Goal: Book appointment/travel/reservation

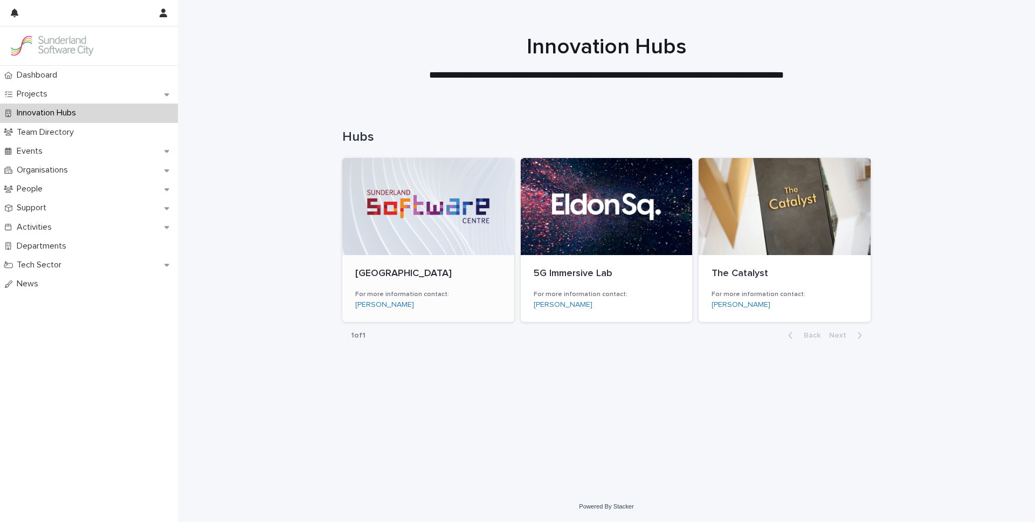
click at [447, 258] on div "Sunderland Software Centre For more information contact: [PERSON_NAME]" at bounding box center [428, 288] width 172 height 67
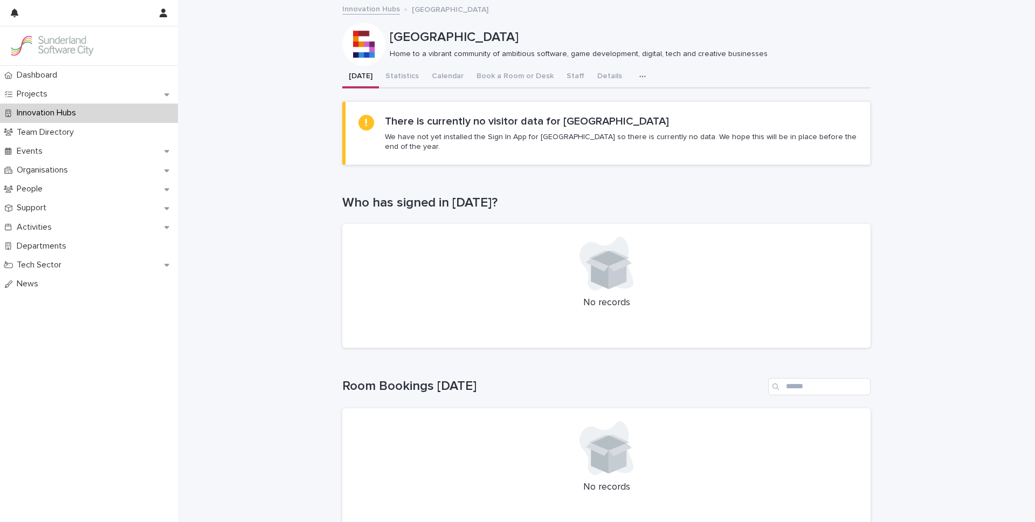
click at [505, 237] on div at bounding box center [606, 264] width 503 height 54
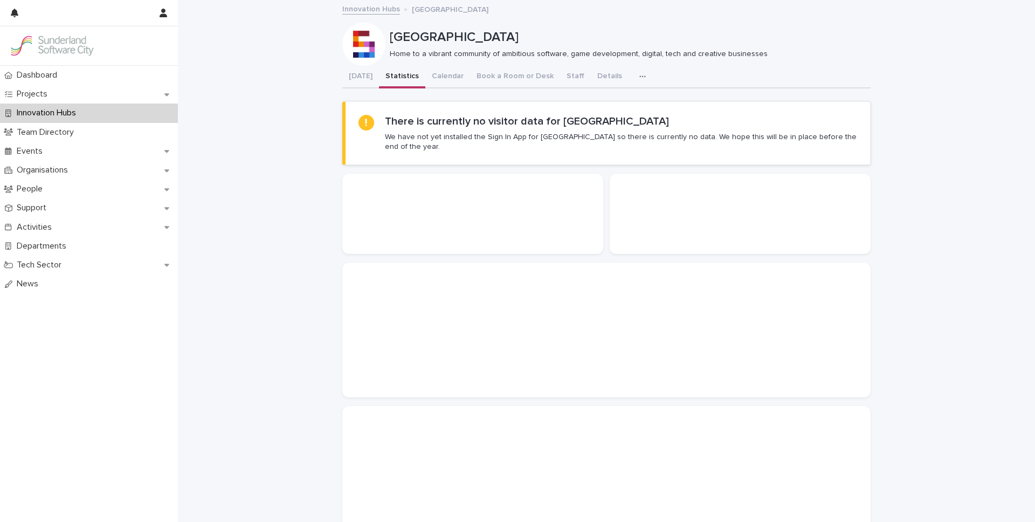
click at [400, 76] on button "Statistics" at bounding box center [402, 77] width 46 height 23
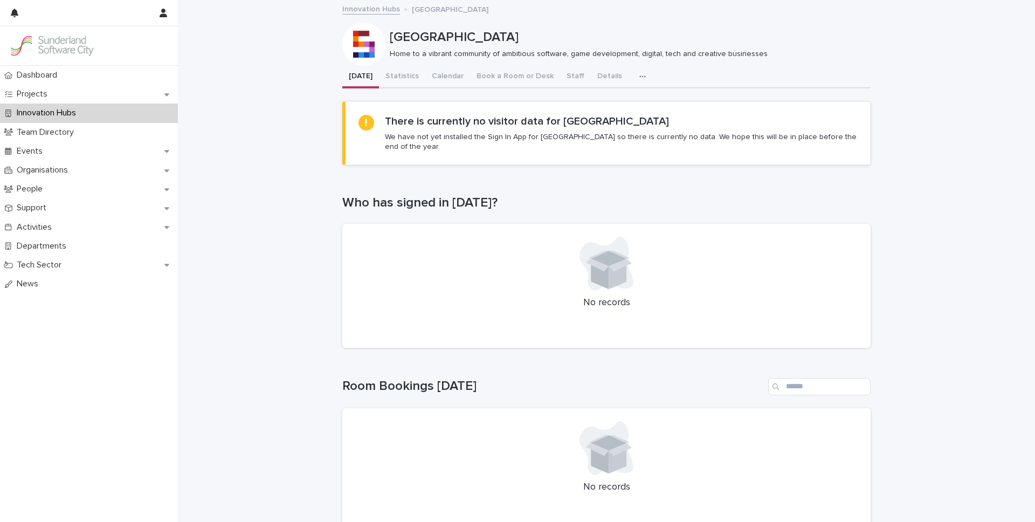
click at [363, 79] on button "[DATE]" at bounding box center [360, 77] width 37 height 23
click at [513, 84] on button "Book a Room or Desk" at bounding box center [515, 77] width 90 height 23
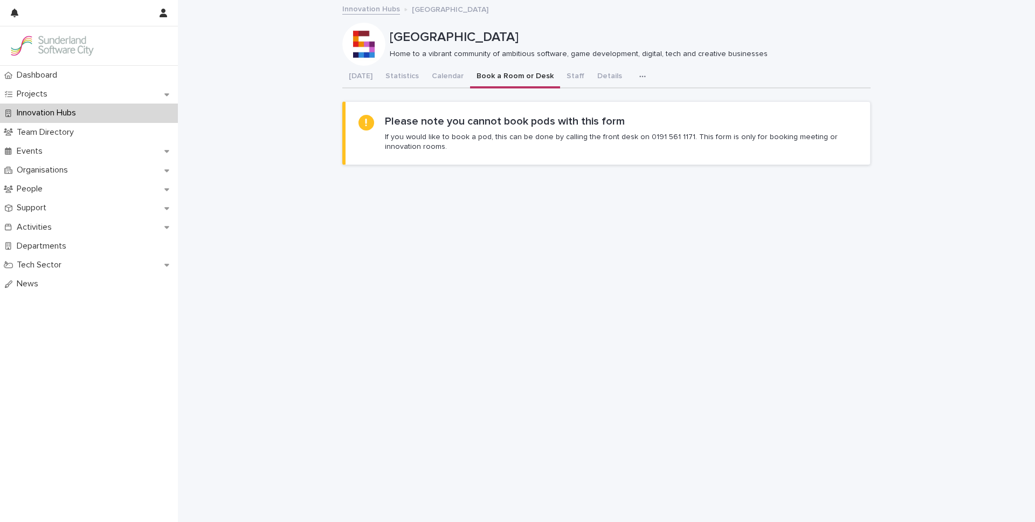
click at [290, 393] on div "Loading... Saving… Loading... Saving… Sunderland Software Centre Sunderland Sof…" at bounding box center [606, 303] width 857 height 604
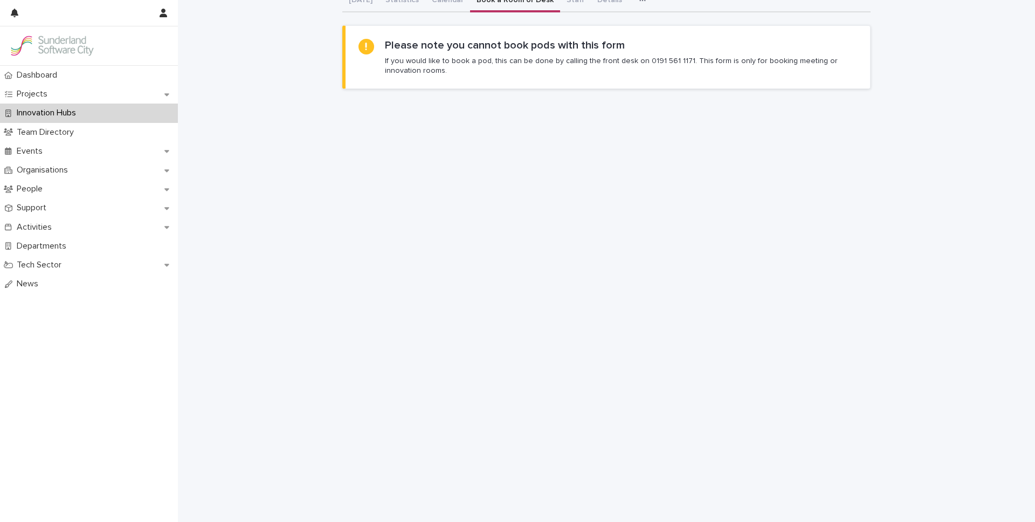
scroll to position [91, 0]
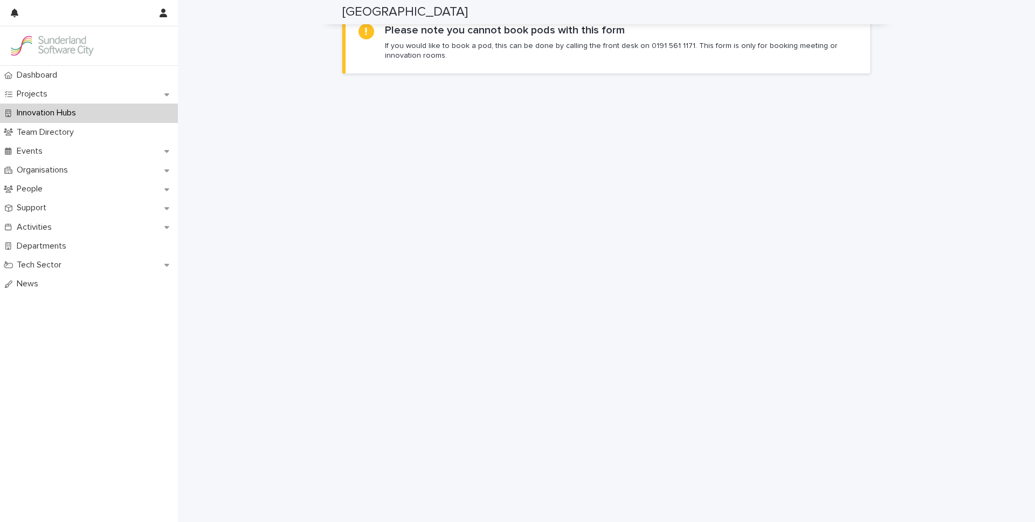
click at [325, 386] on div "Loading... Saving… Loading... Saving… Sunderland Software Centre Sunderland Sof…" at bounding box center [606, 212] width 857 height 604
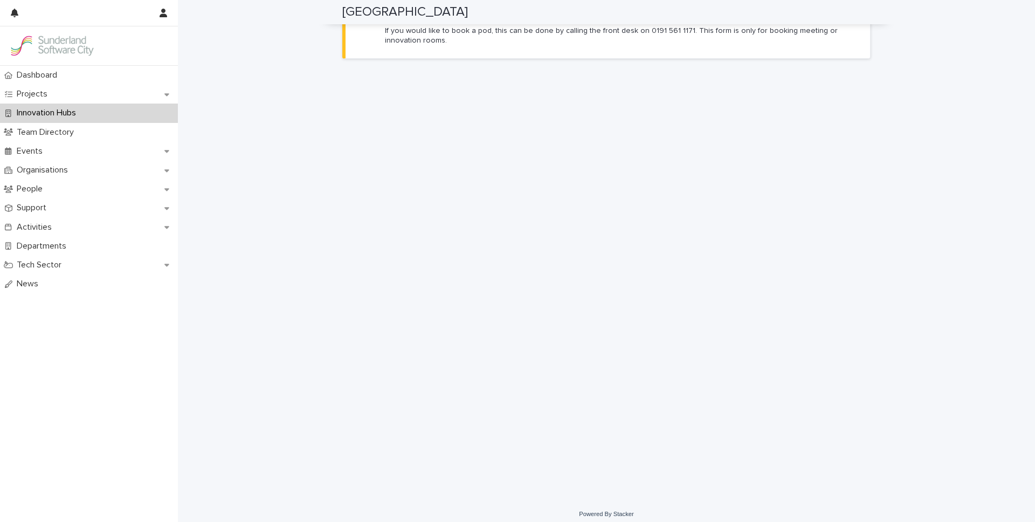
scroll to position [113, 0]
click at [951, 341] on div "Loading... Saving… Loading... Saving… Sunderland Software Centre Sunderland Sof…" at bounding box center [606, 190] width 857 height 604
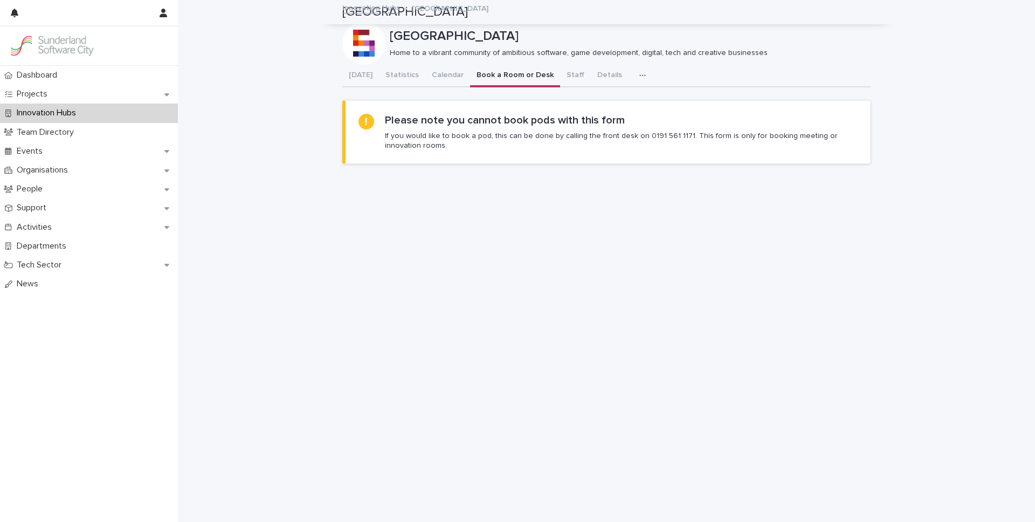
scroll to position [0, 0]
click at [67, 116] on p "Innovation Hubs" at bounding box center [48, 113] width 72 height 10
